Goal: Browse casually: Explore the website without a specific task or goal

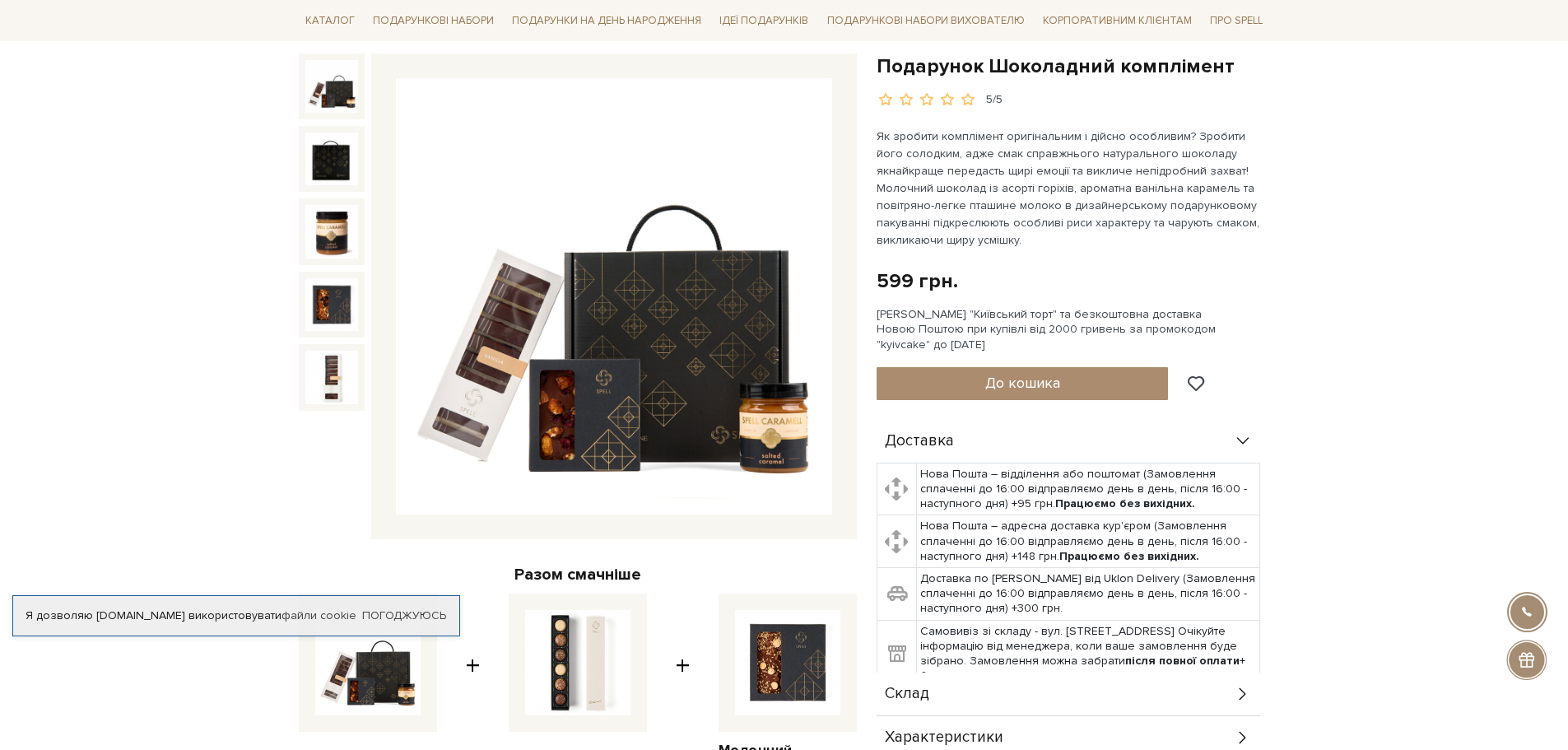
scroll to position [164, 0]
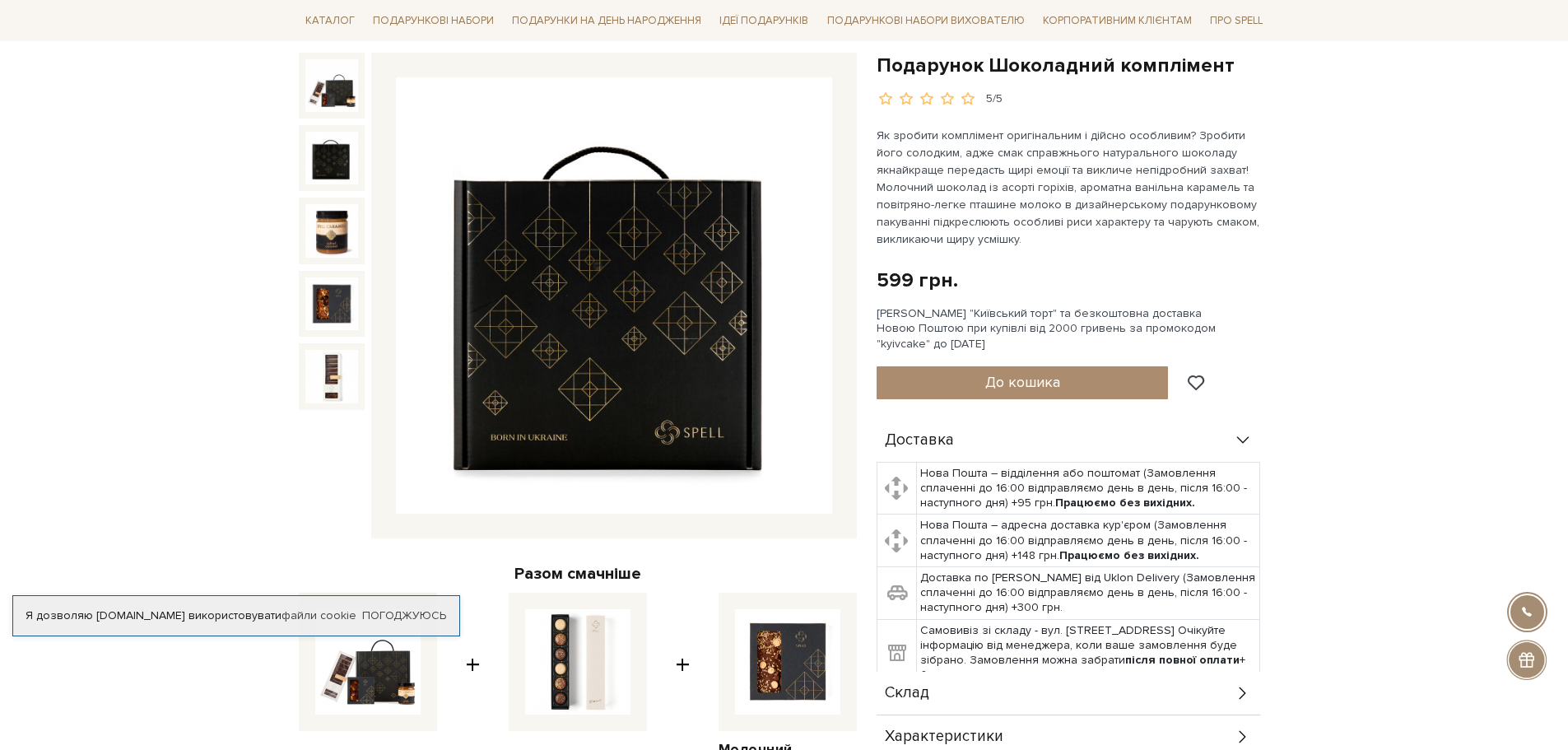
click at [329, 160] on img at bounding box center [331, 158] width 52 height 52
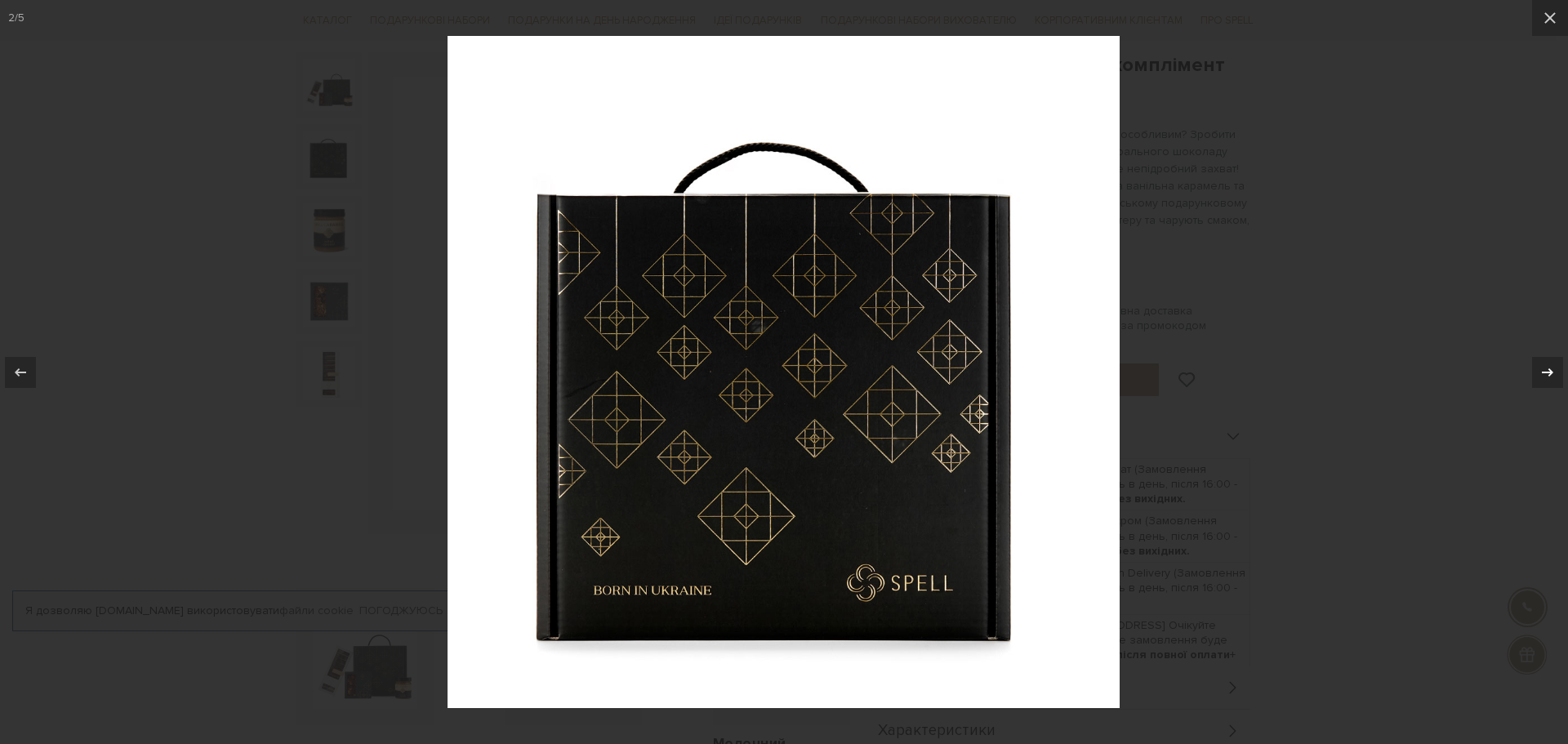
click at [1551, 371] on icon at bounding box center [1547, 372] width 11 height 8
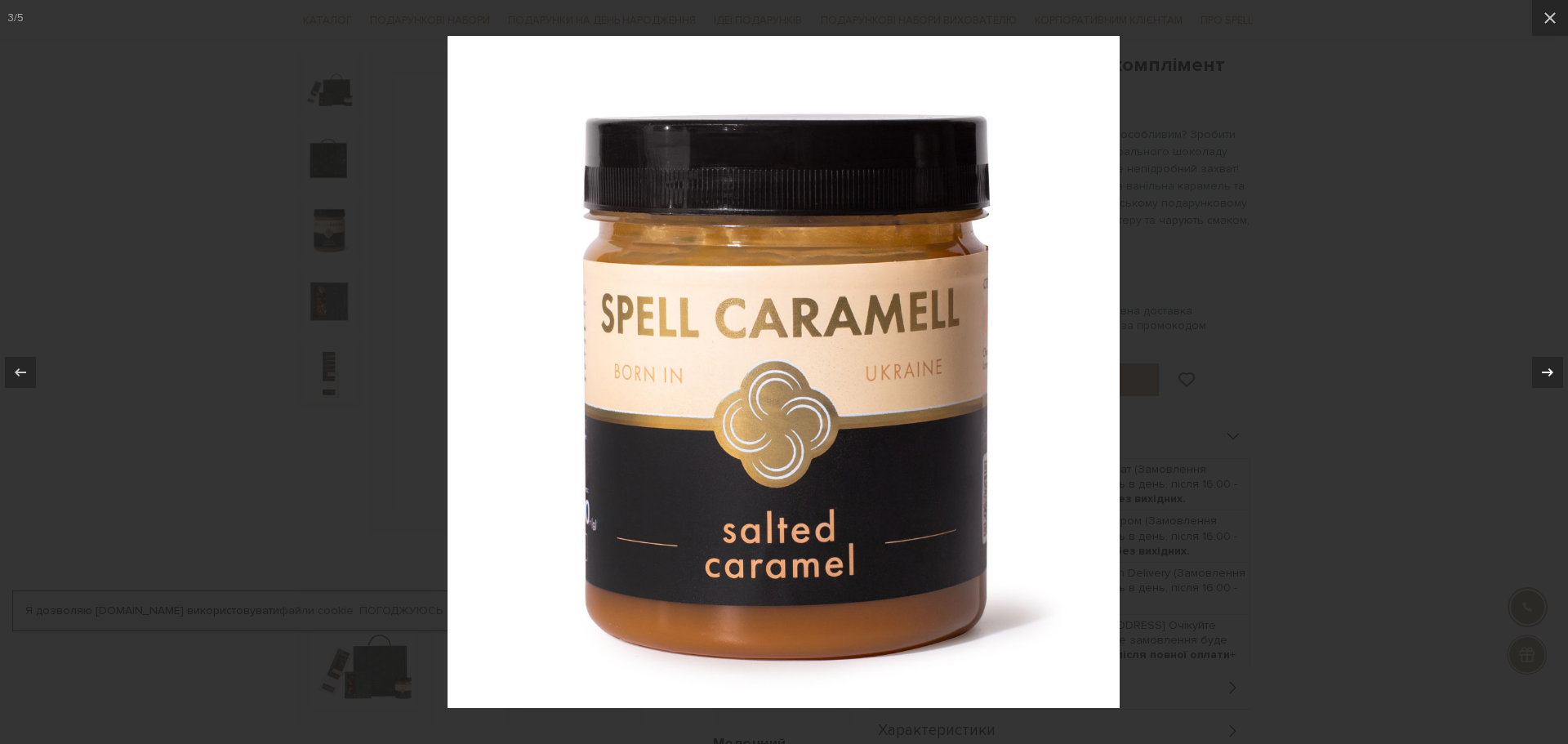
click at [1551, 371] on icon at bounding box center [1547, 372] width 11 height 8
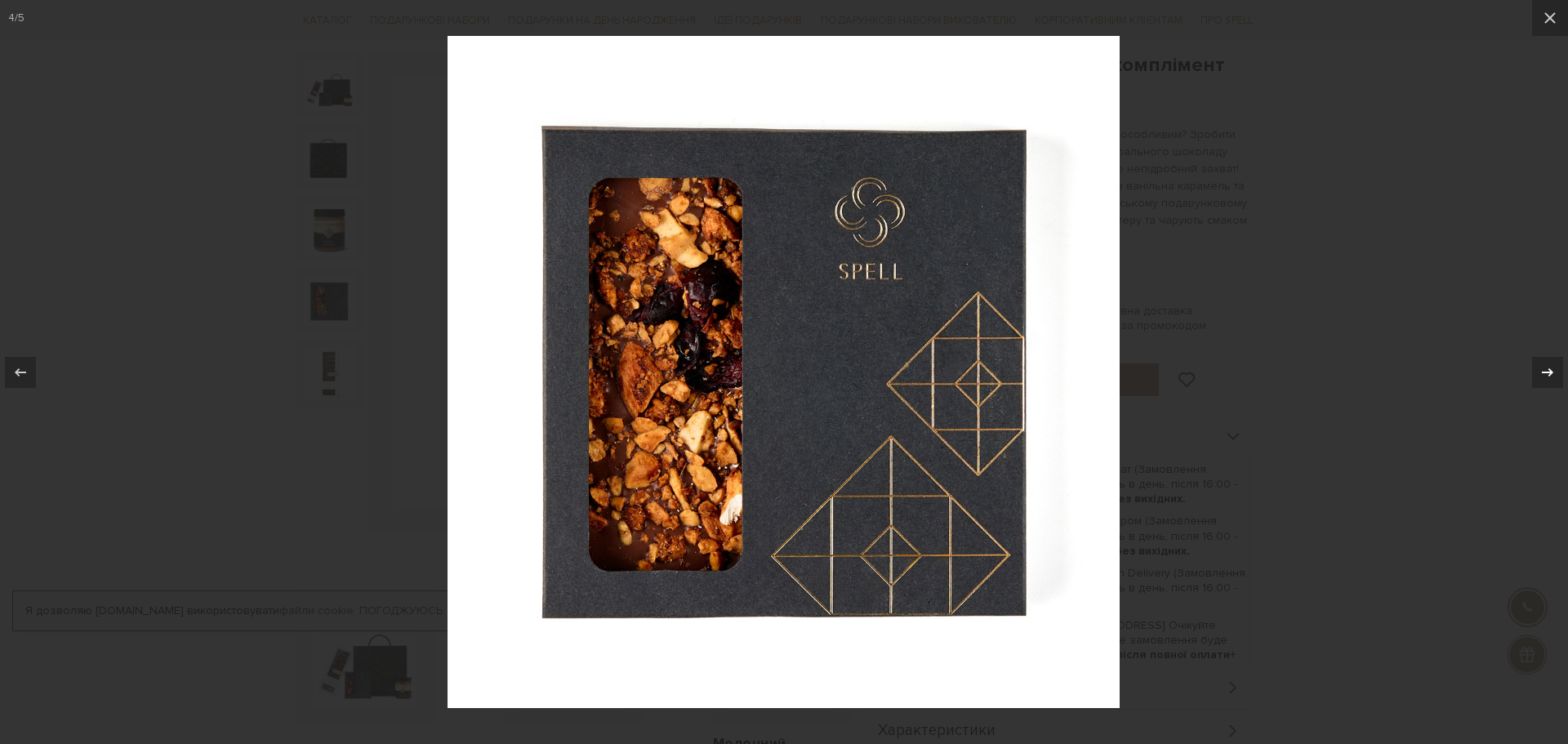
click at [1551, 371] on icon at bounding box center [1547, 372] width 11 height 8
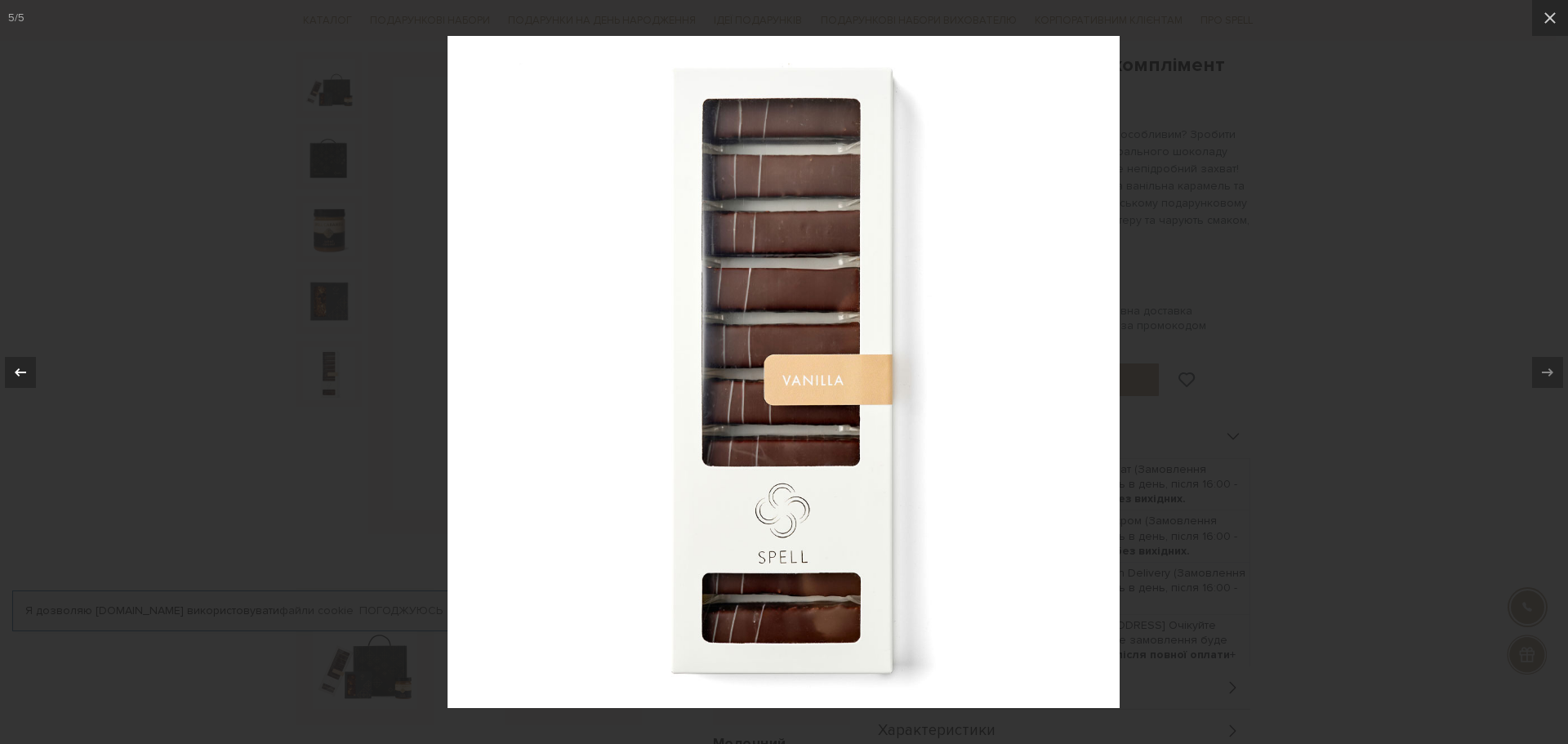
click at [22, 368] on icon at bounding box center [20, 372] width 20 height 20
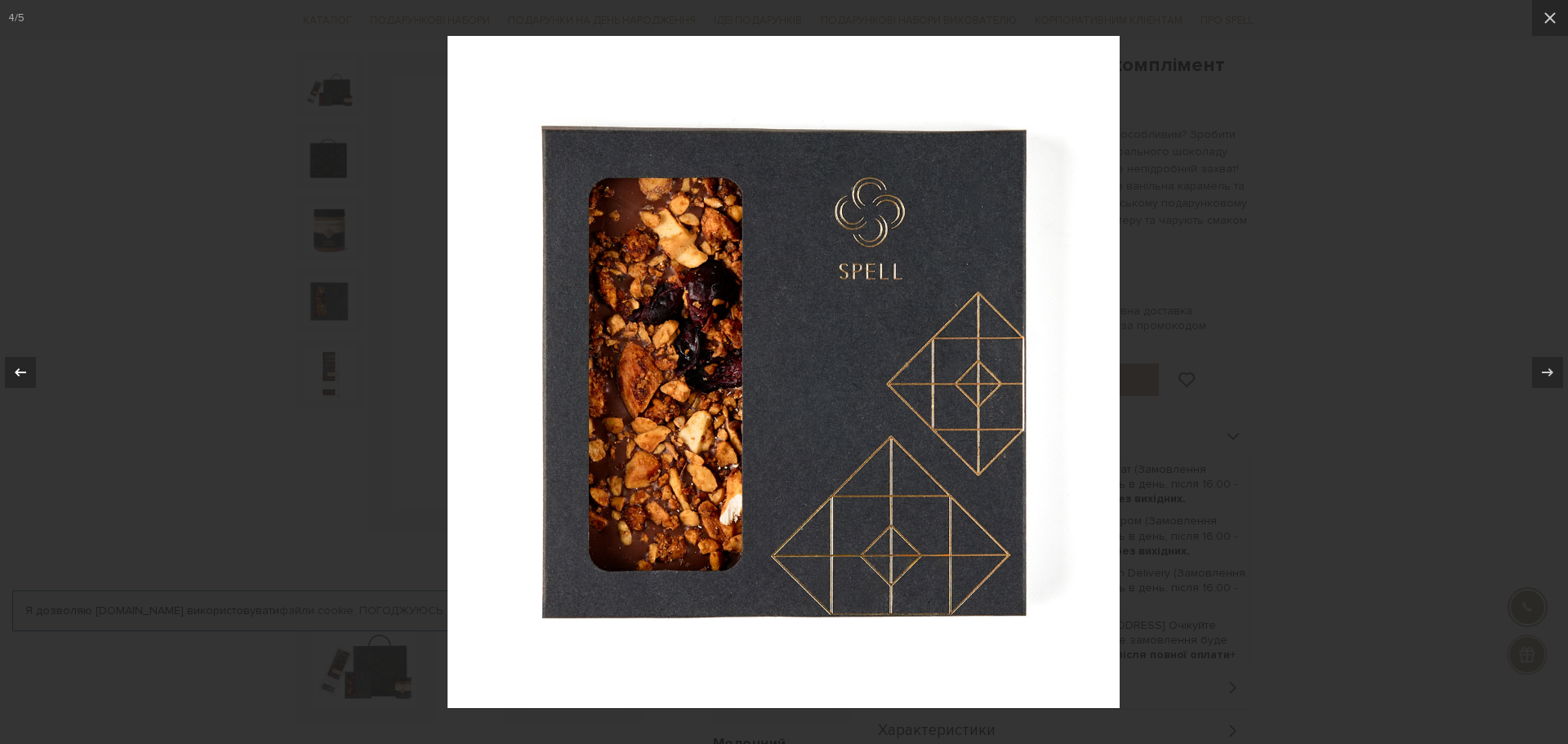
click at [22, 368] on icon at bounding box center [20, 372] width 20 height 20
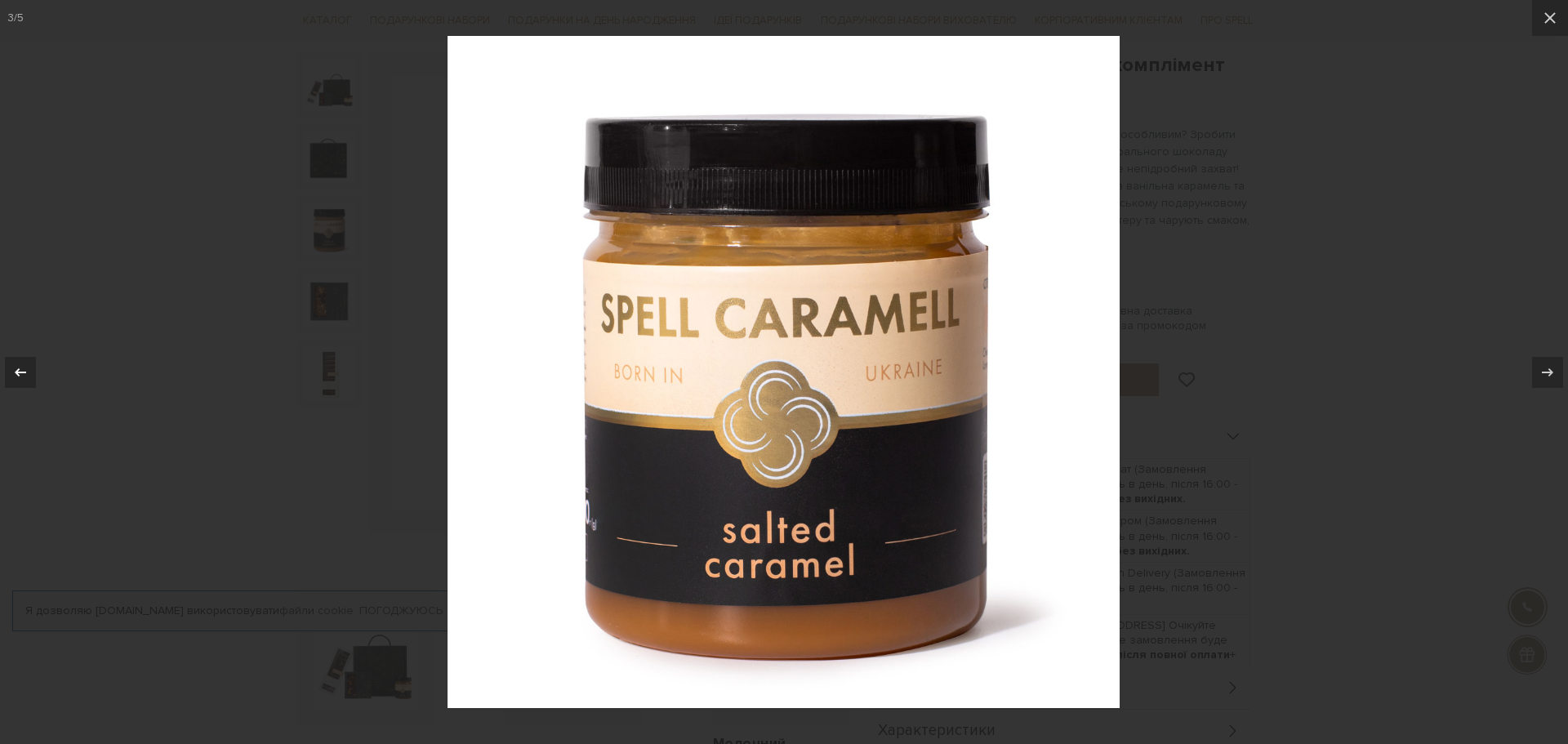
click at [22, 368] on icon at bounding box center [20, 372] width 20 height 20
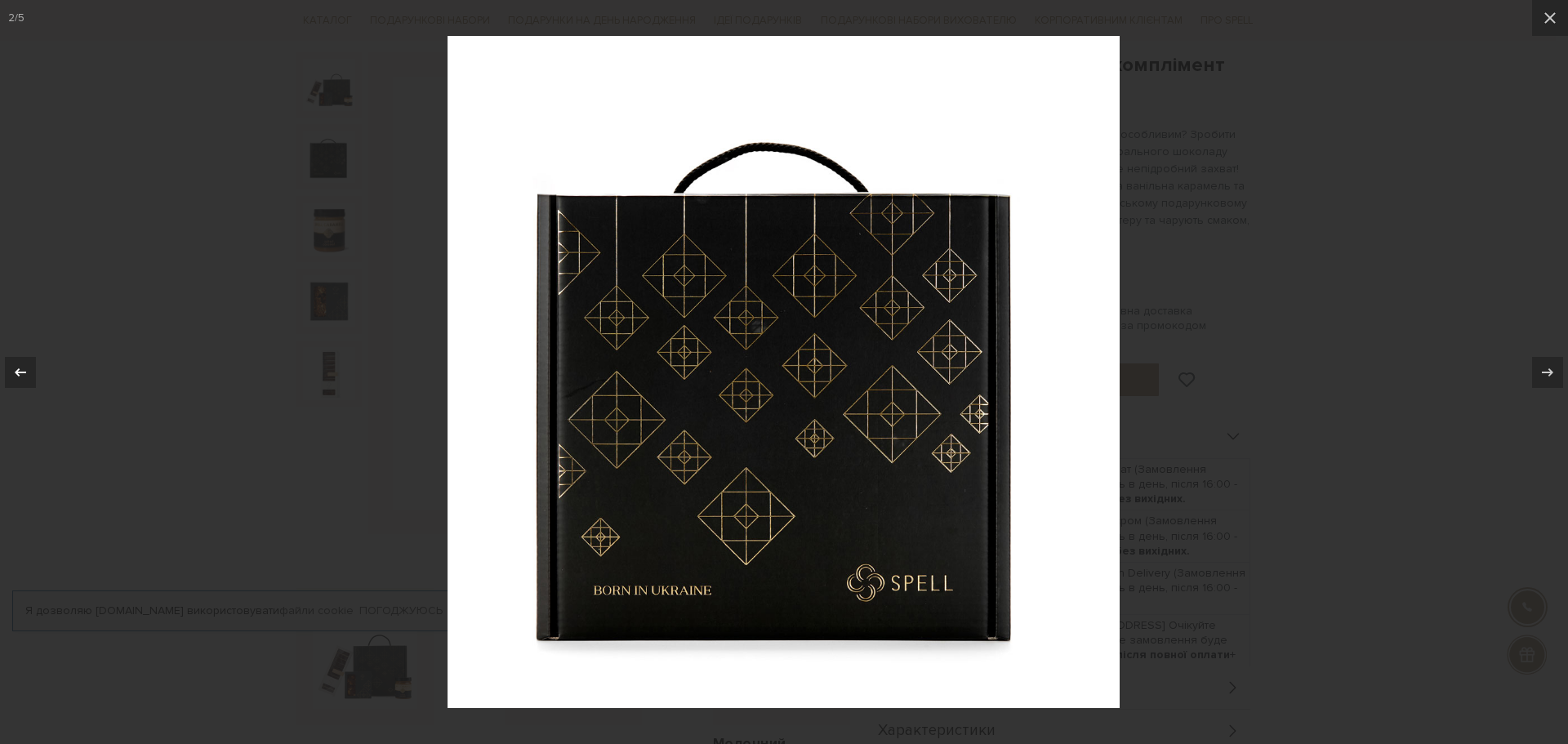
click at [22, 368] on icon at bounding box center [20, 372] width 20 height 20
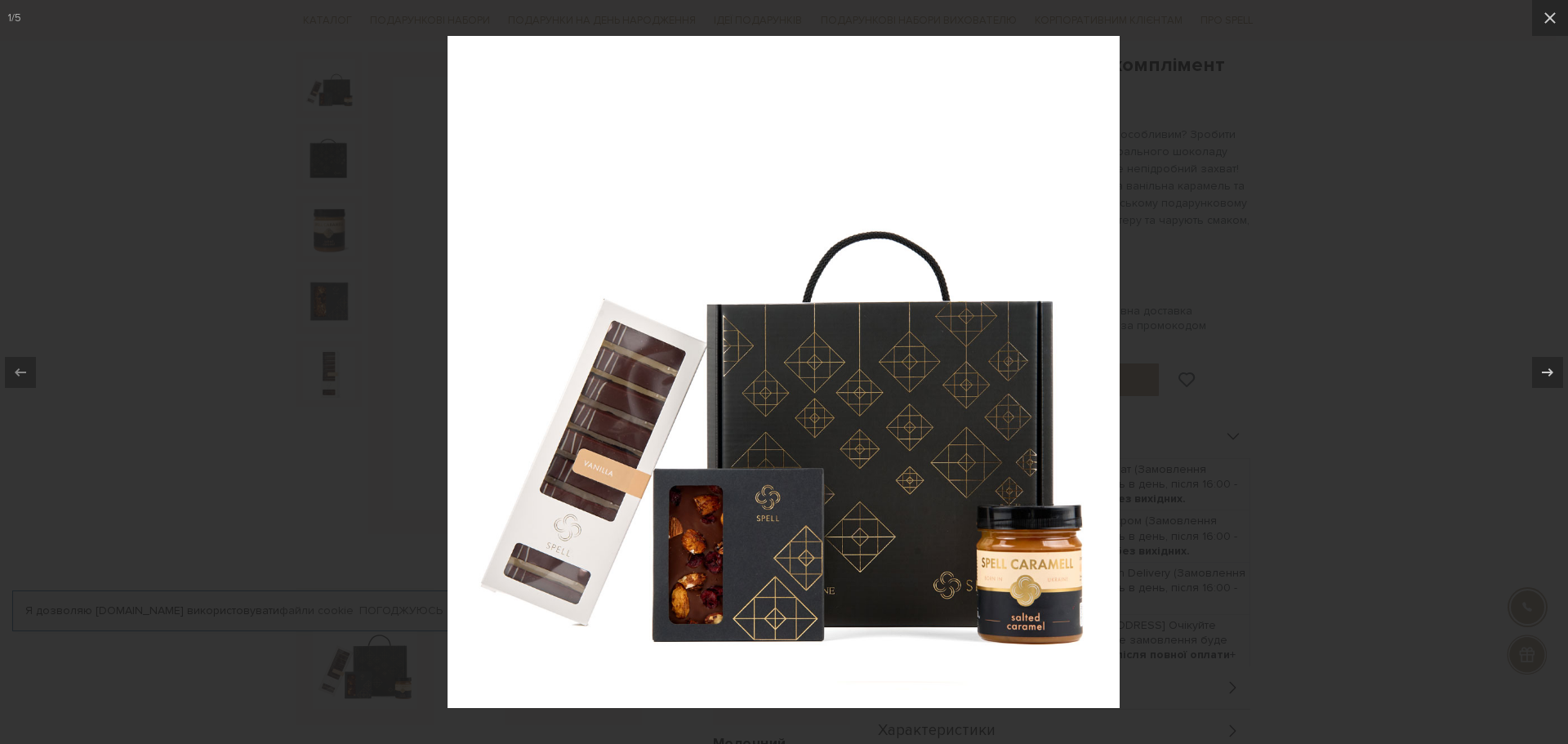
click at [22, 368] on div "1 / 5" at bounding box center [784, 372] width 1568 height 744
click at [1555, 403] on button at bounding box center [1539, 372] width 58 height 82
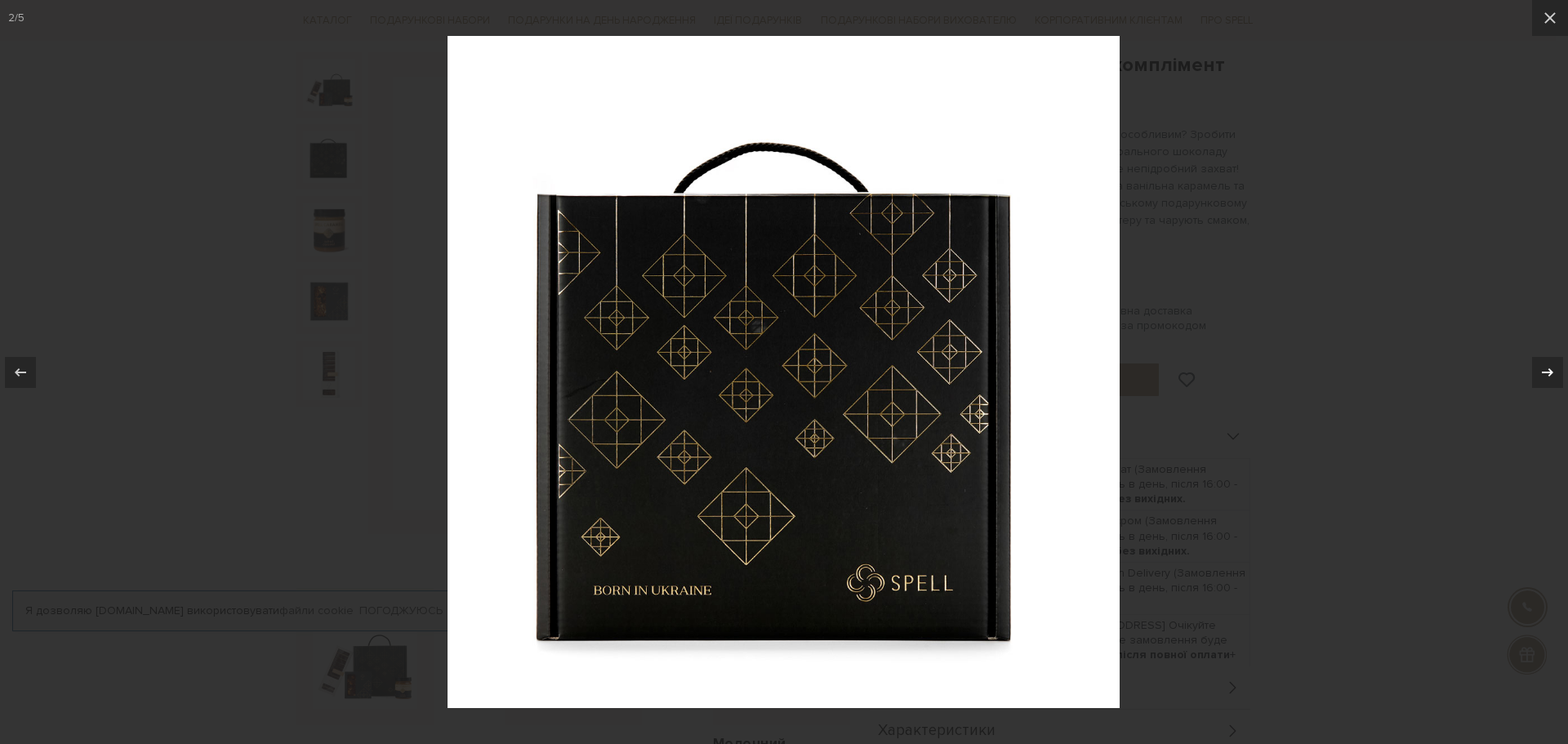
click at [1555, 401] on button at bounding box center [1539, 372] width 58 height 82
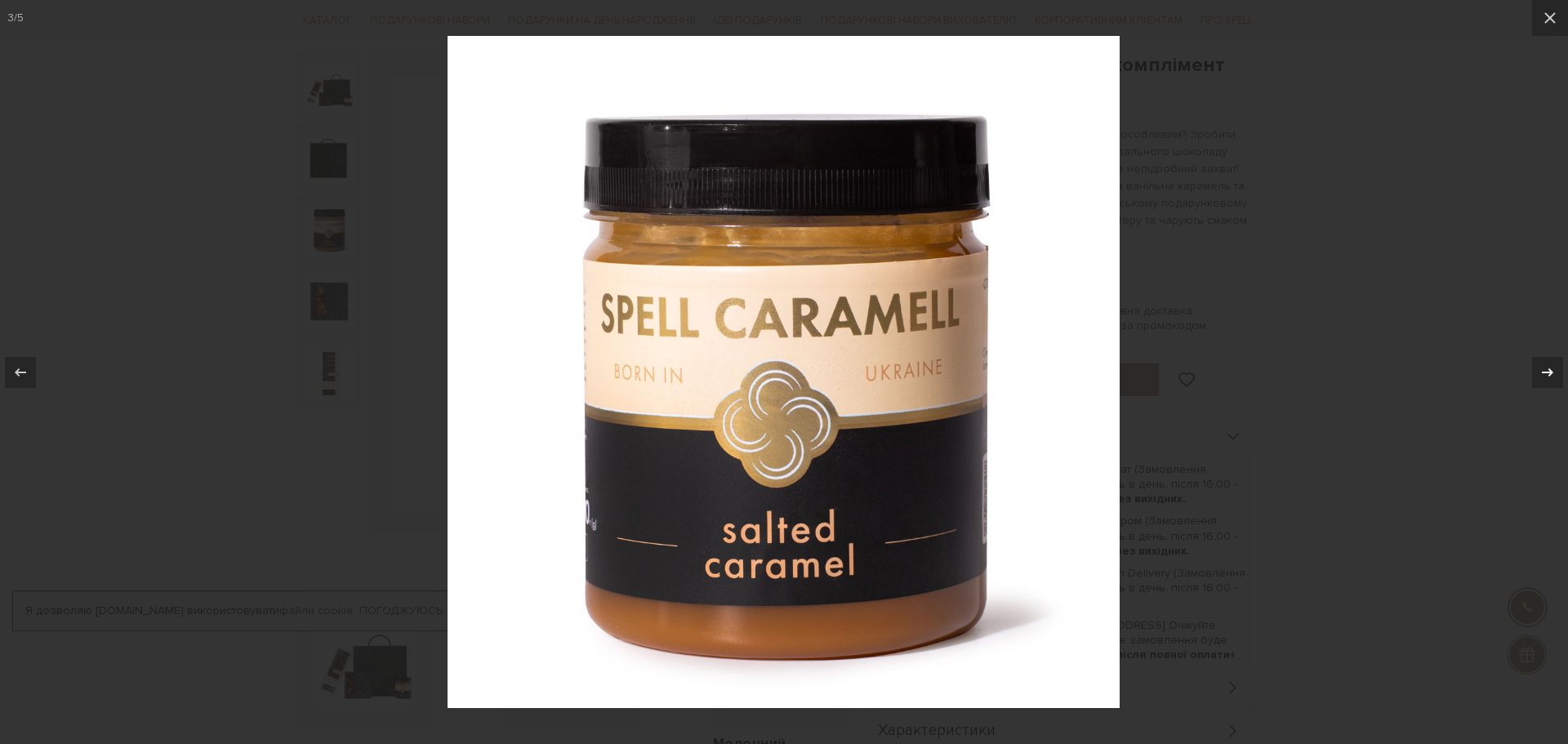
click at [1555, 401] on button at bounding box center [1539, 372] width 58 height 82
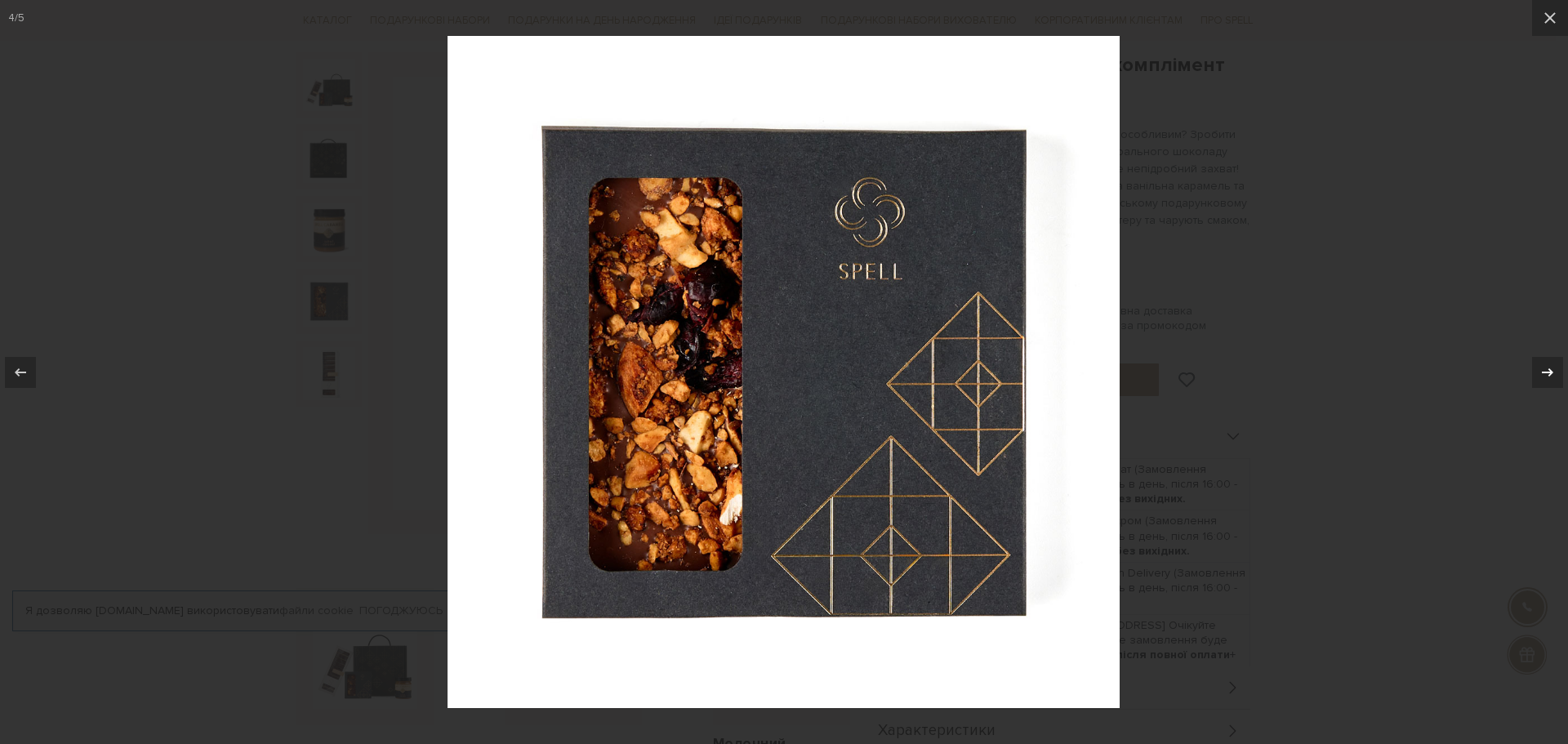
click at [1555, 401] on button at bounding box center [1539, 372] width 58 height 82
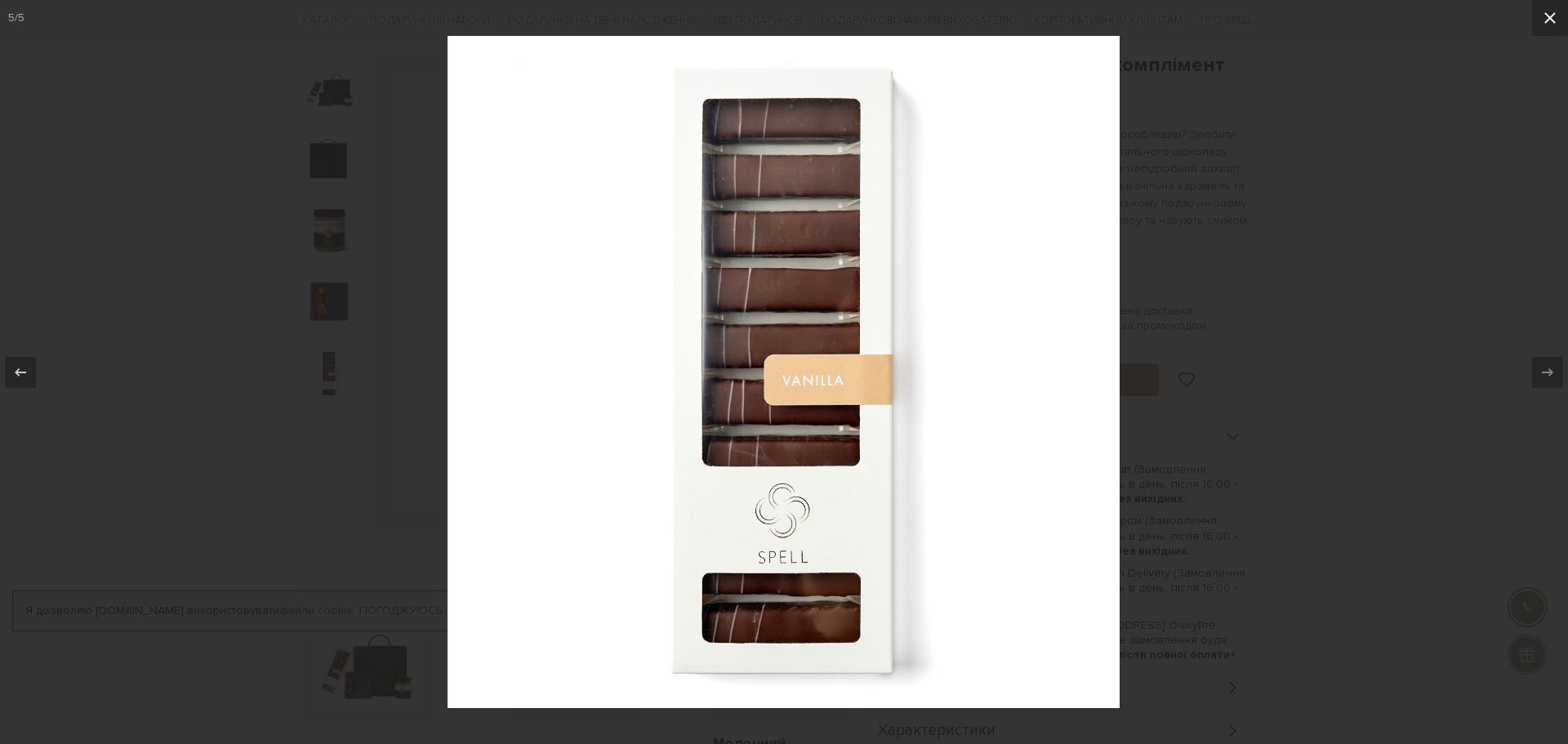
click at [1554, 11] on icon at bounding box center [1550, 18] width 20 height 20
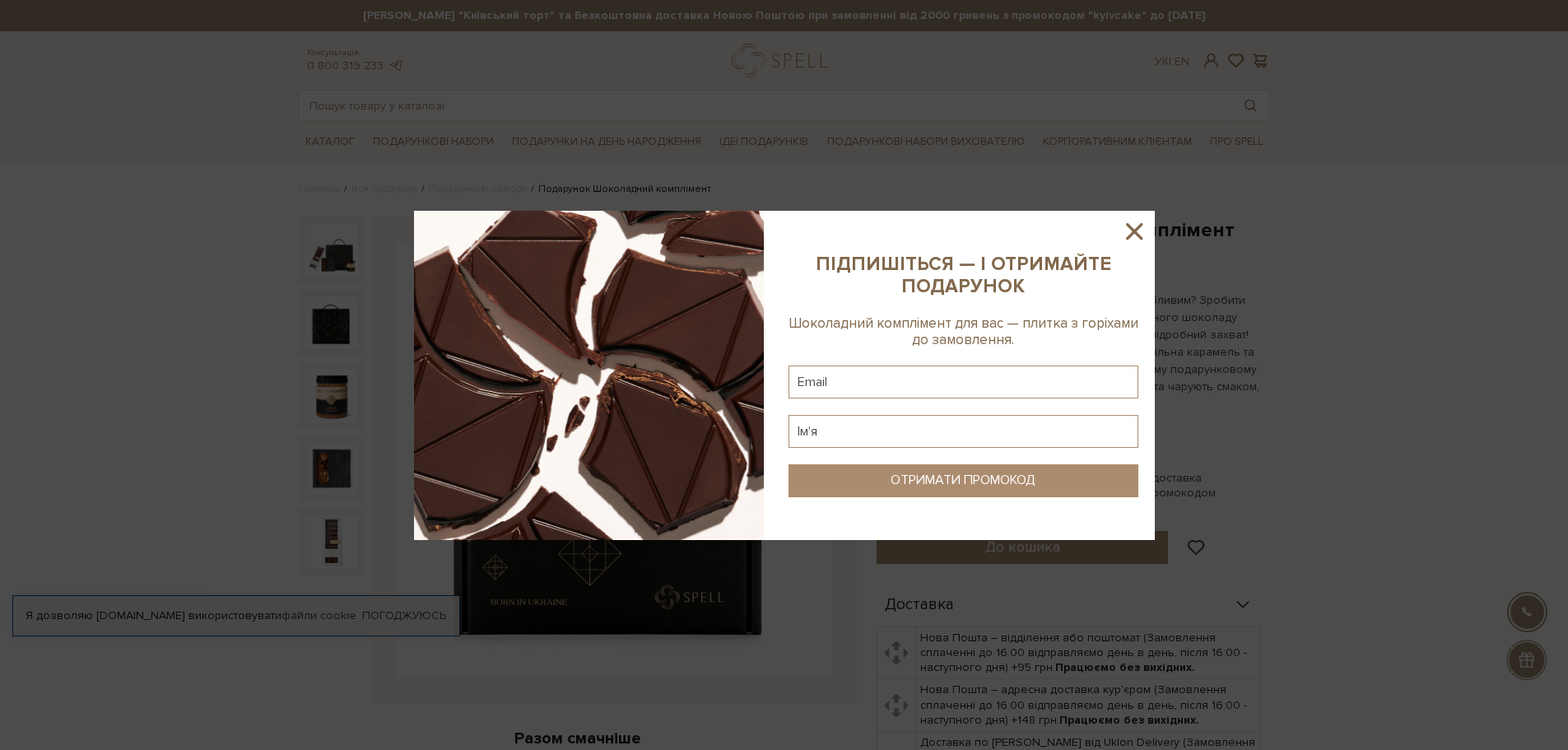
click at [1137, 226] on icon at bounding box center [1133, 231] width 16 height 16
